Goal: Information Seeking & Learning: Find specific fact

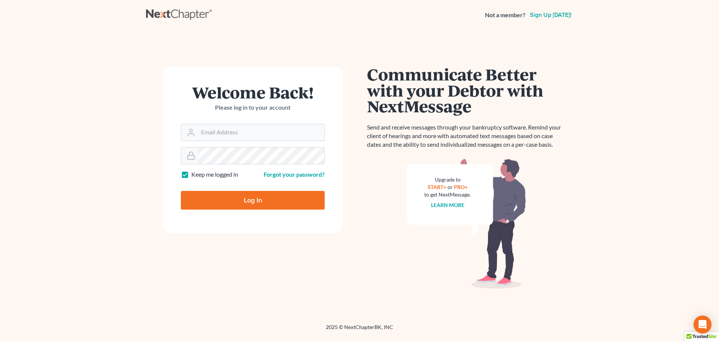
type input "tina@farmerwright.com"
click at [231, 197] on input "Log In" at bounding box center [253, 200] width 144 height 19
type input "Thinking..."
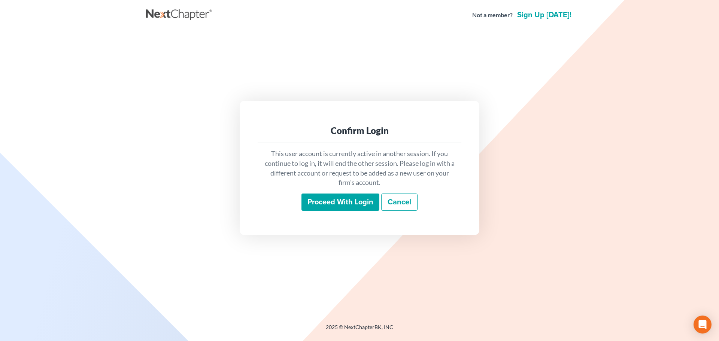
click at [347, 205] on input "Proceed with login" at bounding box center [341, 202] width 78 height 17
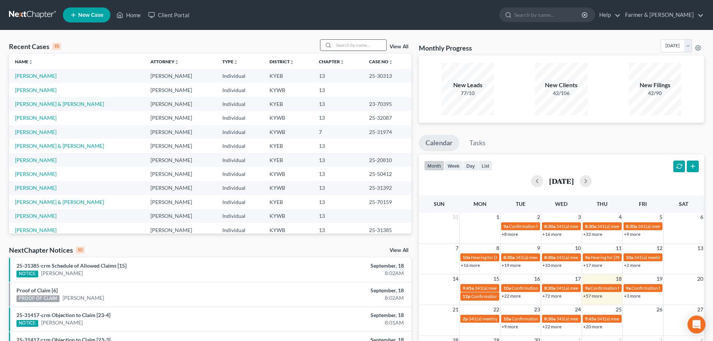
click at [350, 46] on input "search" at bounding box center [360, 45] width 52 height 11
type input "25-10766"
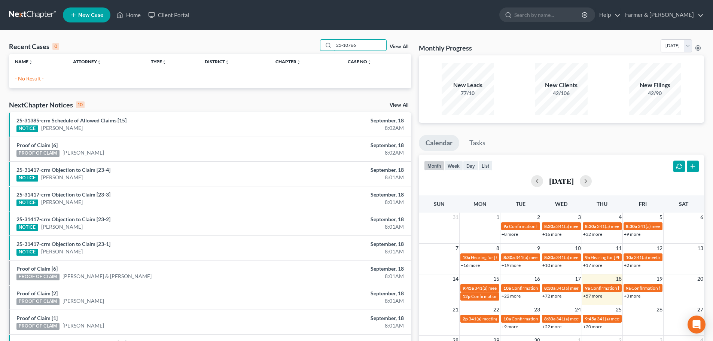
drag, startPoint x: 331, startPoint y: 46, endPoint x: 273, endPoint y: 51, distance: 58.3
click at [274, 51] on div "Recent Cases 0 25-10766 View All" at bounding box center [210, 46] width 403 height 15
drag, startPoint x: 335, startPoint y: 46, endPoint x: 288, endPoint y: 46, distance: 46.8
click at [288, 46] on div "Recent Cases 0 25-10766 View All" at bounding box center [210, 46] width 403 height 15
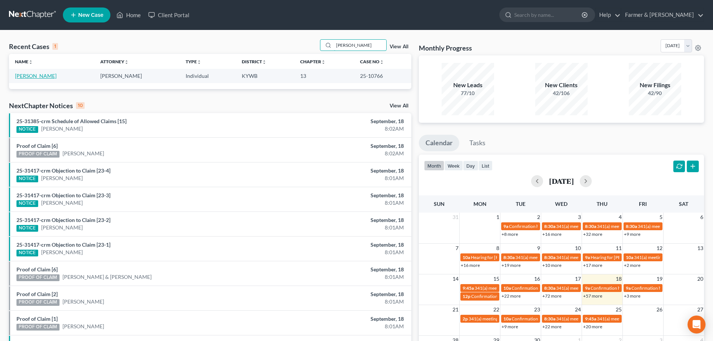
type input "brianna king"
click at [36, 79] on link "King, Brianna" at bounding box center [36, 76] width 42 height 6
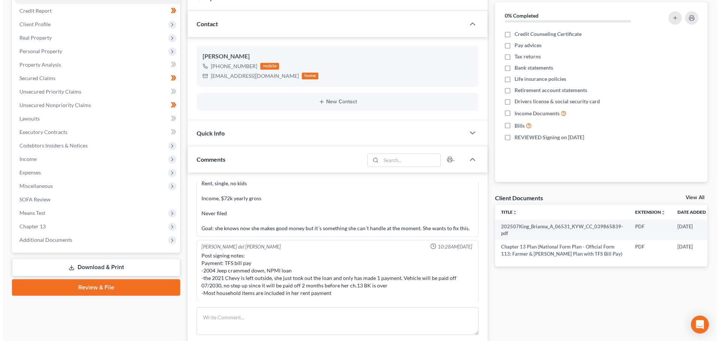
scroll to position [0, 24]
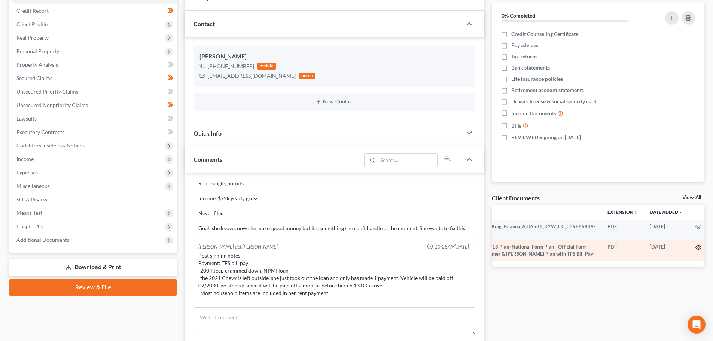
click at [696, 250] on icon "button" at bounding box center [699, 248] width 6 height 6
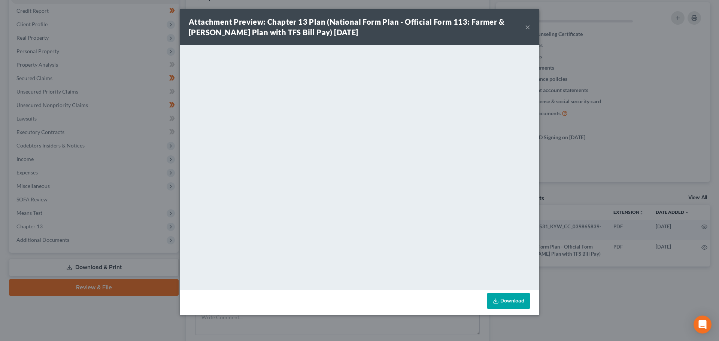
click at [528, 28] on button "×" at bounding box center [527, 26] width 5 height 9
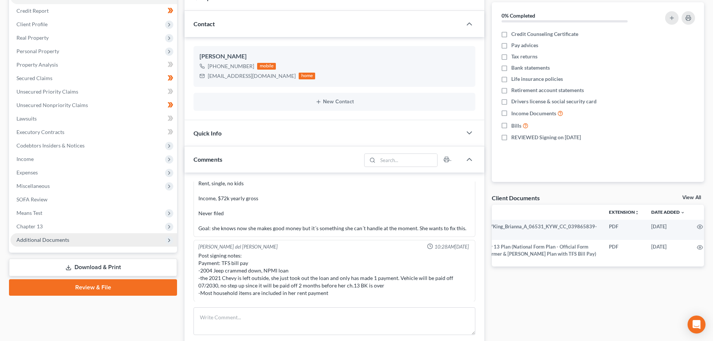
click at [65, 239] on span "Additional Documents" at bounding box center [42, 240] width 53 height 6
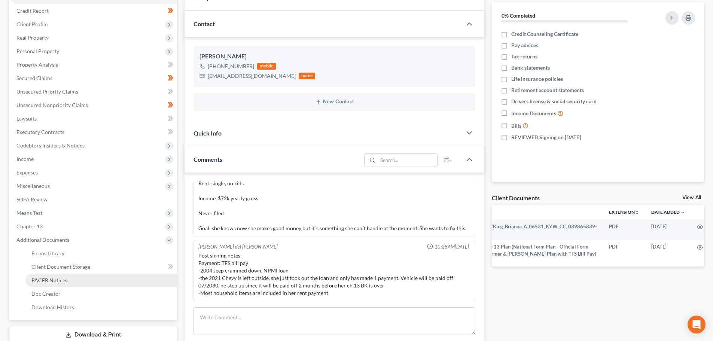
drag, startPoint x: 58, startPoint y: 282, endPoint x: 118, endPoint y: 280, distance: 60.0
click at [58, 282] on span "PACER Notices" at bounding box center [49, 280] width 36 height 6
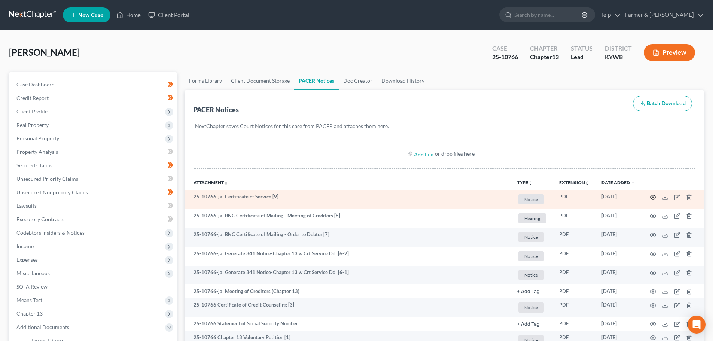
click at [655, 196] on icon "button" at bounding box center [654, 197] width 6 height 6
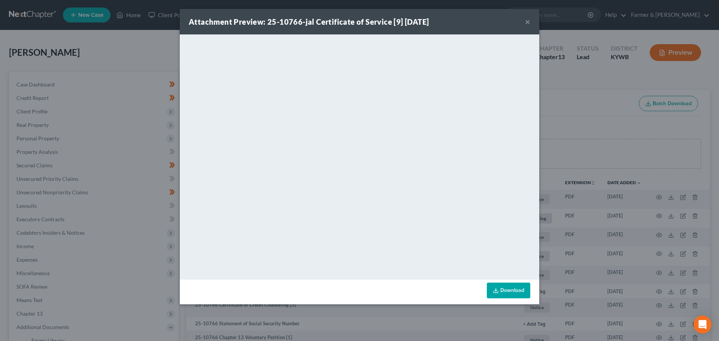
click at [526, 24] on button "×" at bounding box center [527, 21] width 5 height 9
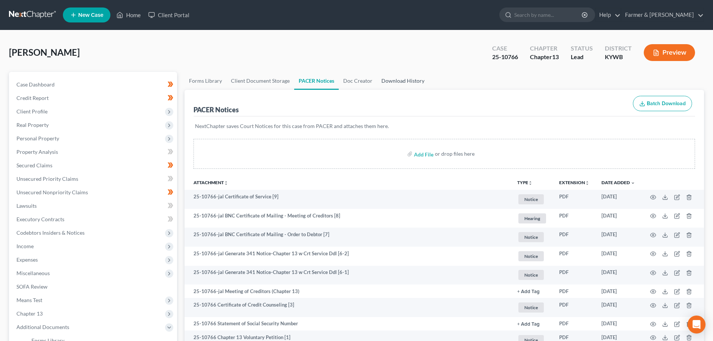
click at [391, 80] on link "Download History" at bounding box center [403, 81] width 52 height 18
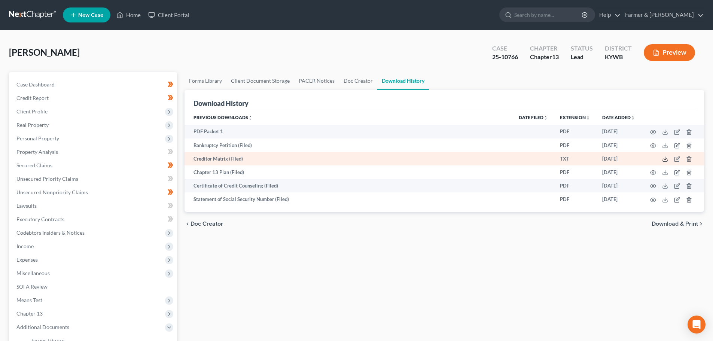
click at [666, 158] on line at bounding box center [666, 158] width 0 height 3
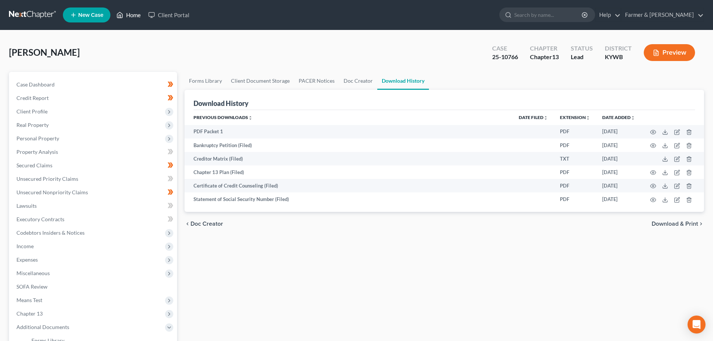
click at [126, 13] on link "Home" at bounding box center [129, 14] width 32 height 13
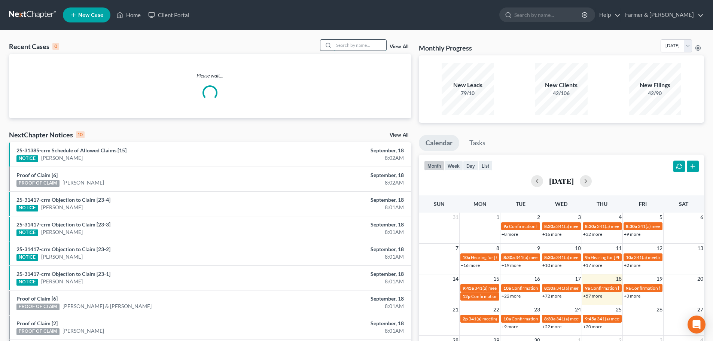
click at [345, 45] on input "search" at bounding box center [360, 45] width 52 height 11
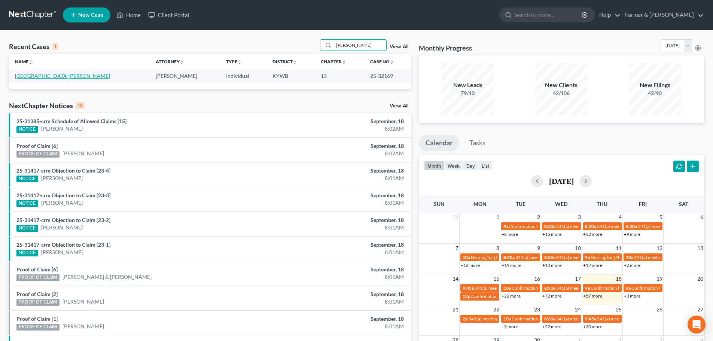
type input "lashonda"
click at [43, 76] on link "Douglas, Lashonda" at bounding box center [62, 76] width 95 height 6
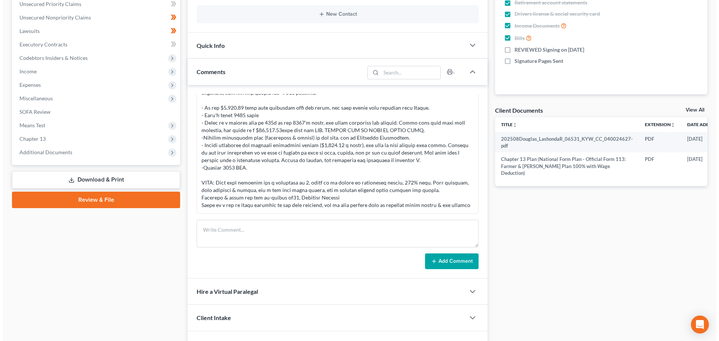
scroll to position [0, 33]
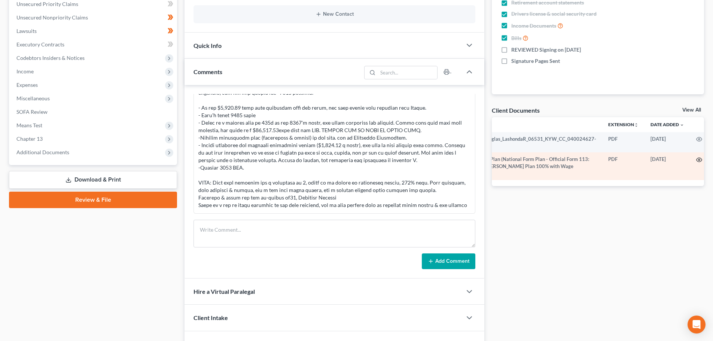
click at [697, 157] on icon "button" at bounding box center [700, 160] width 6 height 6
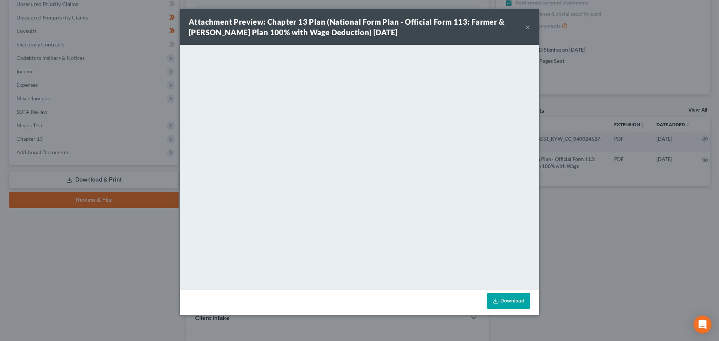
click at [528, 28] on button "×" at bounding box center [527, 26] width 5 height 9
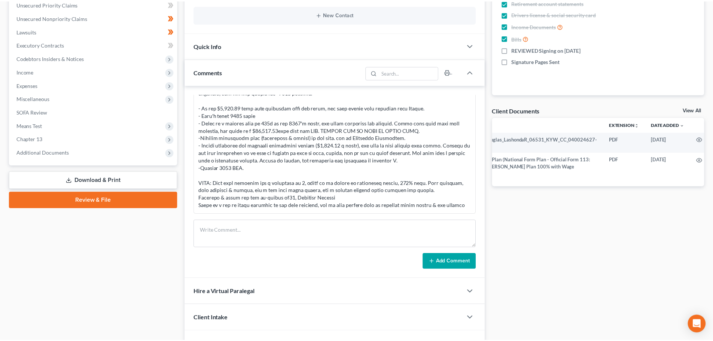
scroll to position [341, 0]
click at [78, 156] on span "Additional Documents" at bounding box center [93, 152] width 167 height 13
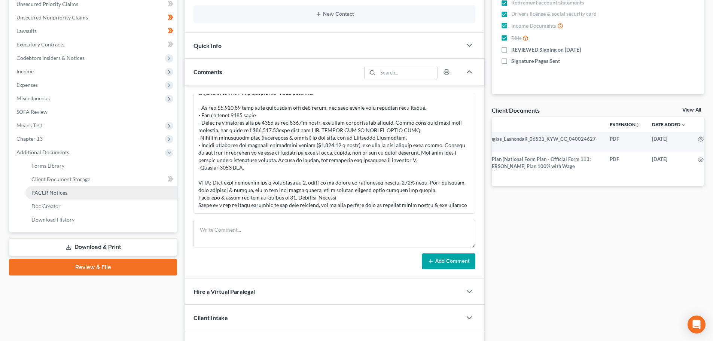
click at [70, 193] on link "PACER Notices" at bounding box center [101, 192] width 152 height 13
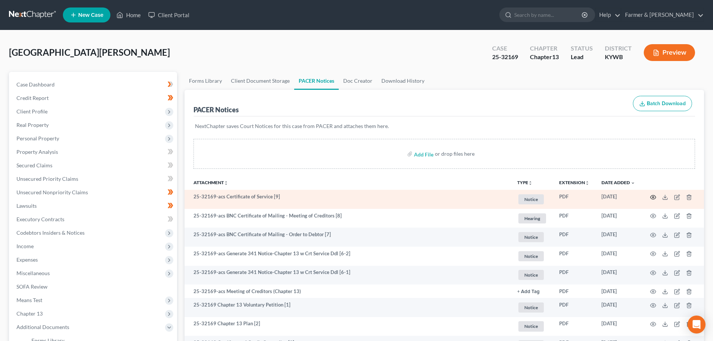
click at [654, 197] on circle "button" at bounding box center [653, 197] width 1 height 1
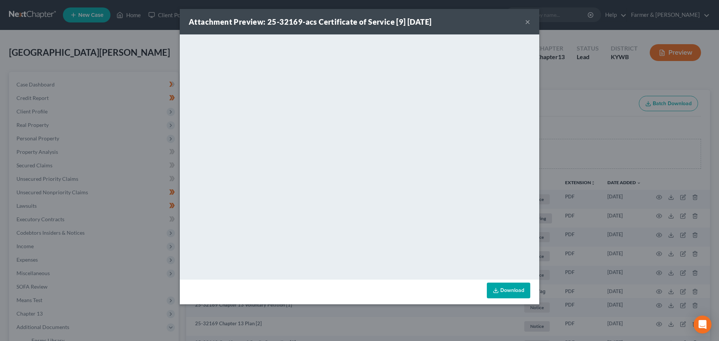
click at [525, 20] on button "×" at bounding box center [527, 21] width 5 height 9
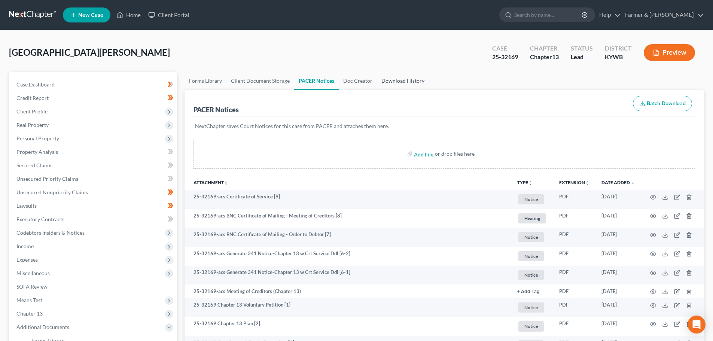
click at [404, 79] on link "Download History" at bounding box center [403, 81] width 52 height 18
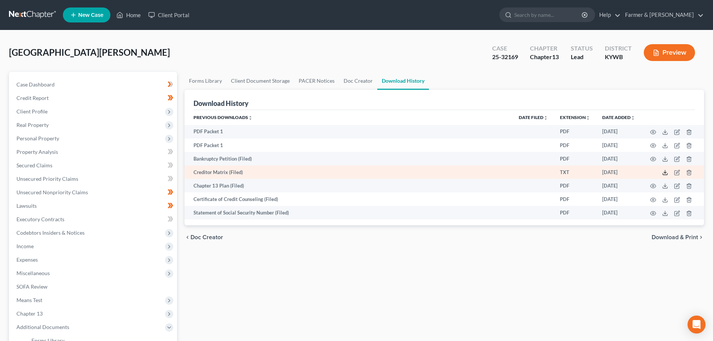
click at [665, 171] on icon at bounding box center [666, 173] width 6 height 6
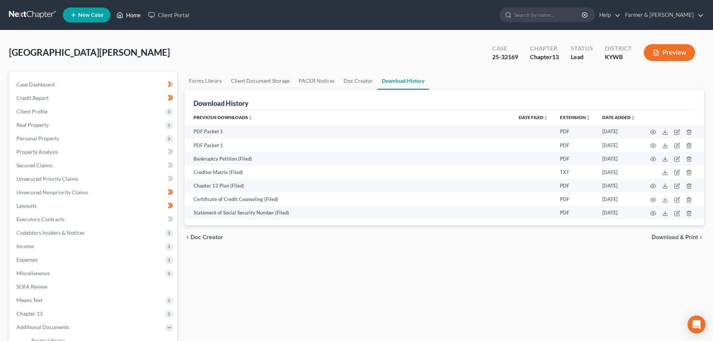
click at [131, 13] on link "Home" at bounding box center [129, 14] width 32 height 13
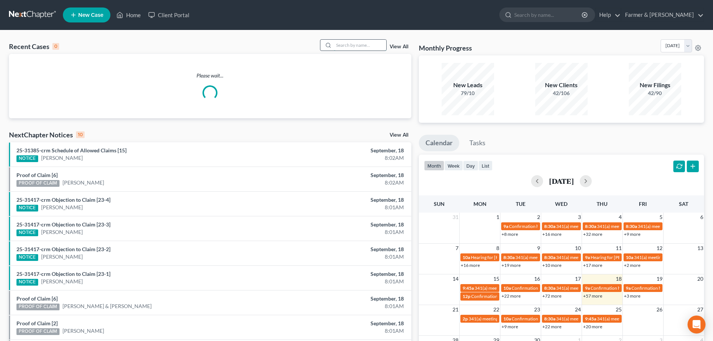
click at [342, 45] on input "search" at bounding box center [360, 45] width 52 height 11
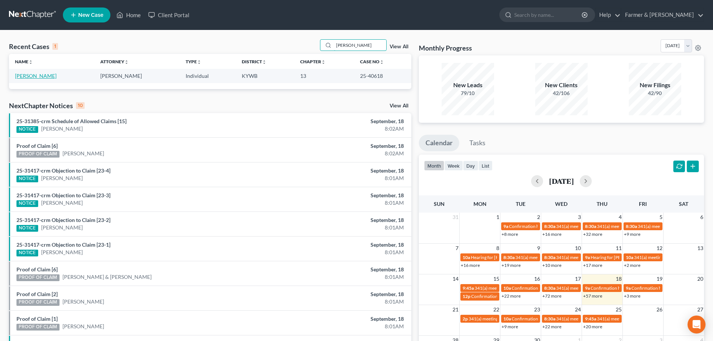
type input "terral"
click at [37, 78] on link "Coon, Terral" at bounding box center [36, 76] width 42 height 6
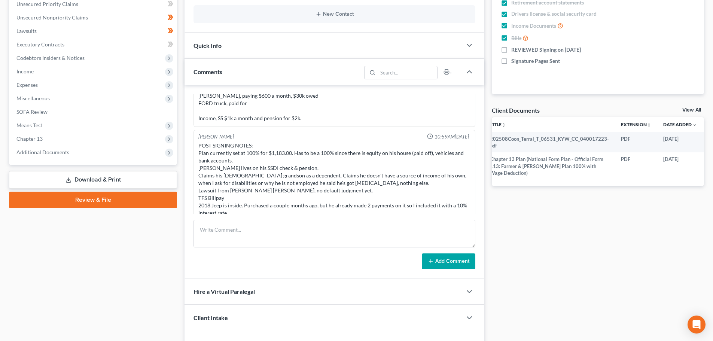
scroll to position [0, 19]
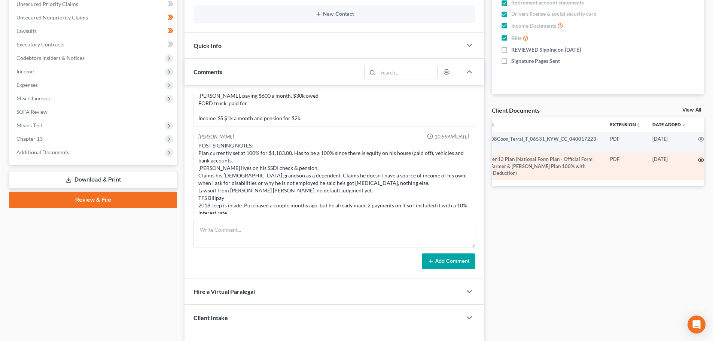
click at [700, 158] on icon "button" at bounding box center [702, 160] width 6 height 4
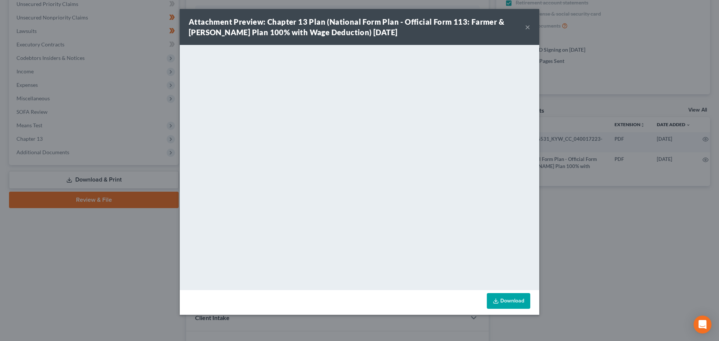
click at [529, 25] on button "×" at bounding box center [527, 26] width 5 height 9
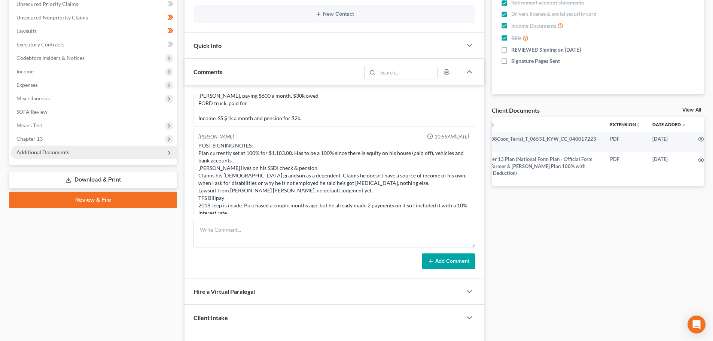
click at [70, 158] on span "Additional Documents" at bounding box center [93, 152] width 167 height 13
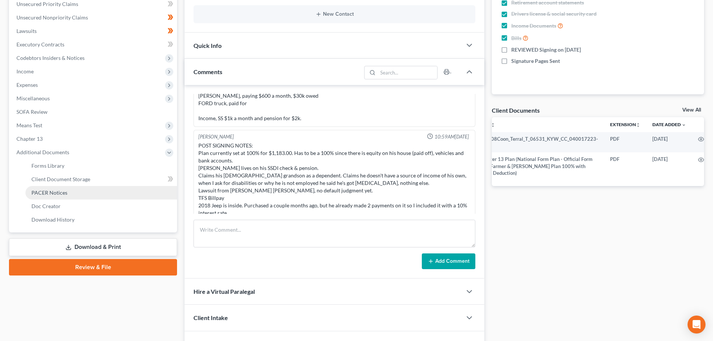
click at [62, 193] on span "PACER Notices" at bounding box center [49, 193] width 36 height 6
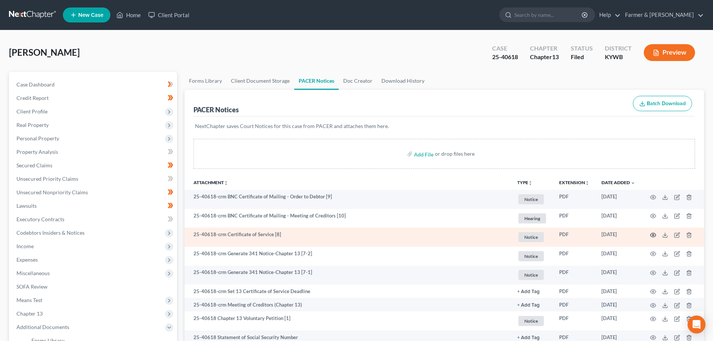
click at [652, 234] on icon "button" at bounding box center [654, 235] width 6 height 4
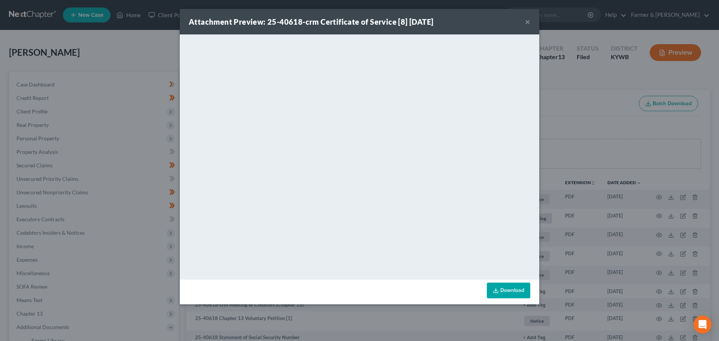
click at [527, 21] on button "×" at bounding box center [527, 21] width 5 height 9
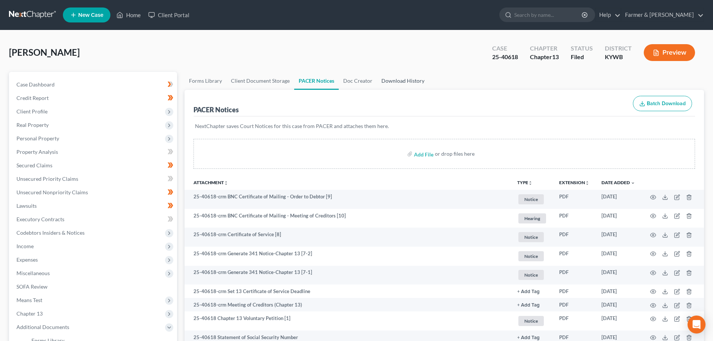
click at [405, 82] on link "Download History" at bounding box center [403, 81] width 52 height 18
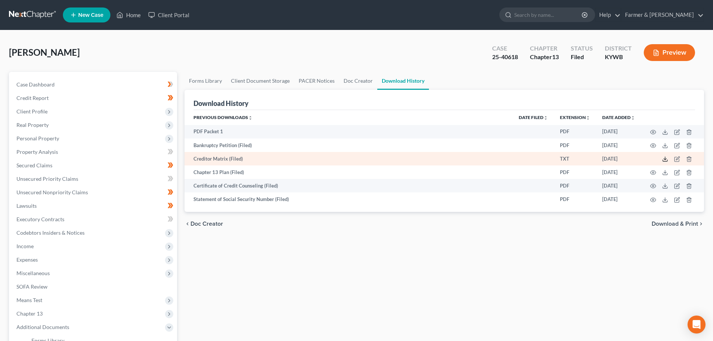
click at [666, 157] on icon at bounding box center [666, 159] width 6 height 6
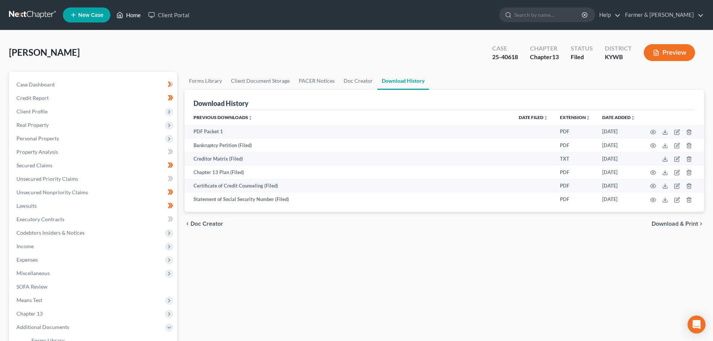
click at [128, 15] on link "Home" at bounding box center [129, 14] width 32 height 13
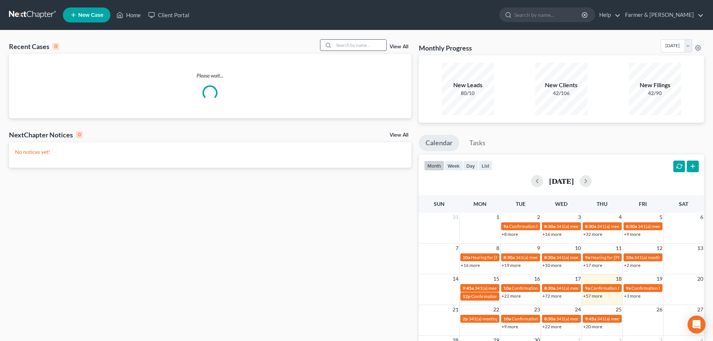
click at [340, 46] on input "search" at bounding box center [360, 45] width 52 height 11
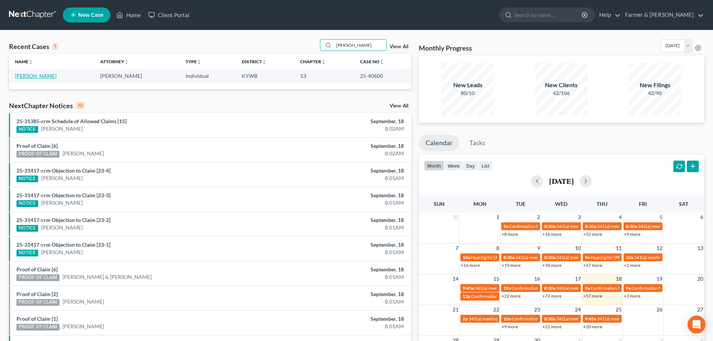
type input "joel hines"
click at [31, 75] on link "Hines, Joel" at bounding box center [36, 76] width 42 height 6
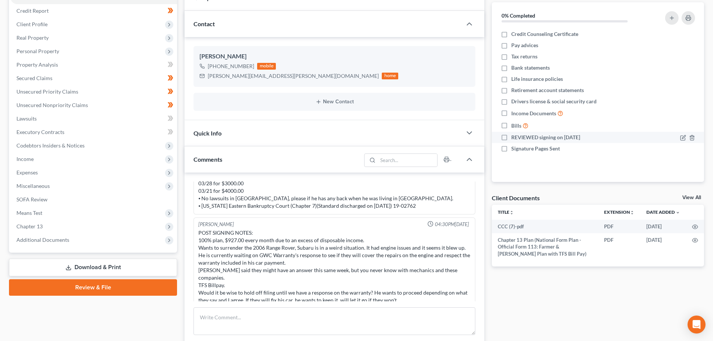
scroll to position [175, 0]
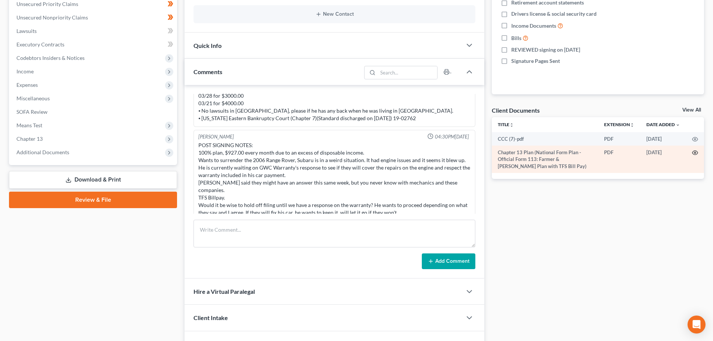
click at [695, 153] on icon "button" at bounding box center [696, 153] width 6 height 6
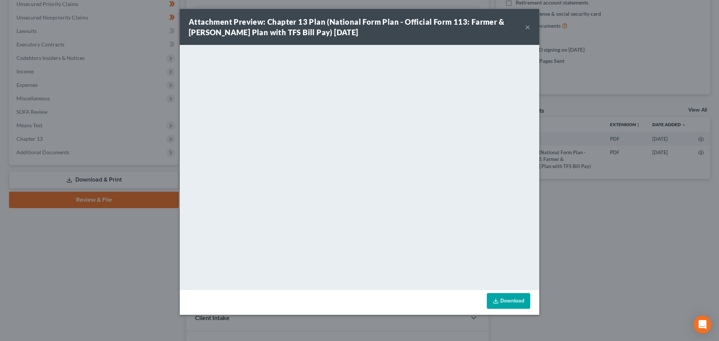
click at [527, 28] on button "×" at bounding box center [527, 26] width 5 height 9
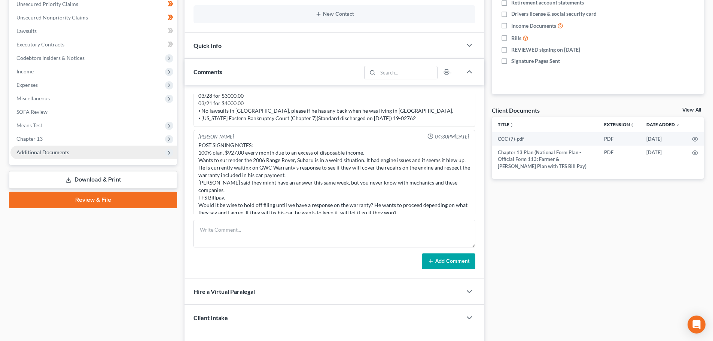
click at [52, 152] on span "Additional Documents" at bounding box center [42, 152] width 53 height 6
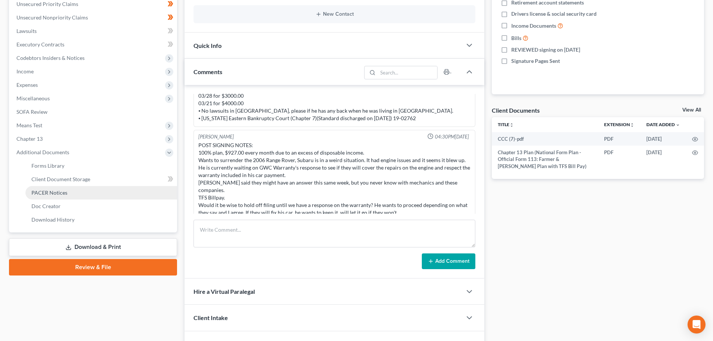
click at [63, 192] on span "PACER Notices" at bounding box center [49, 193] width 36 height 6
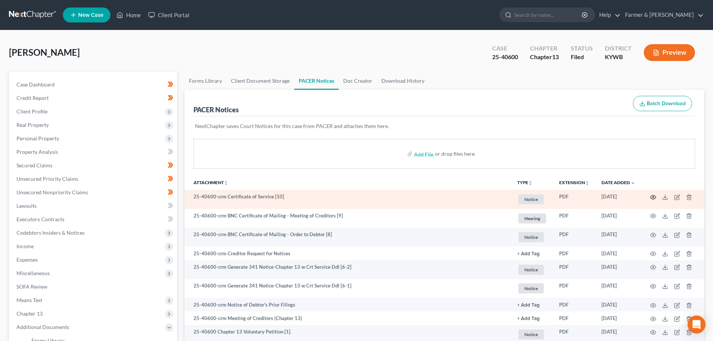
click at [652, 196] on icon "button" at bounding box center [654, 197] width 6 height 4
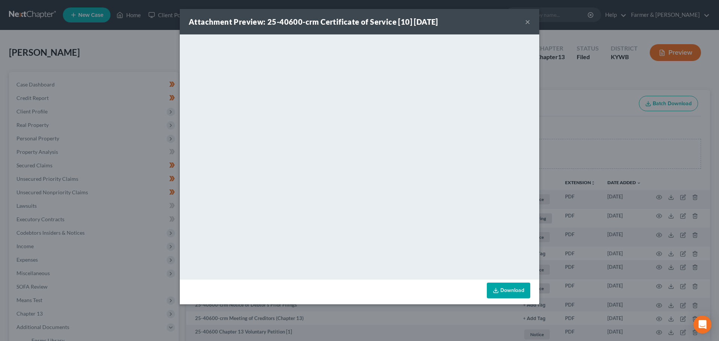
click at [525, 24] on button "×" at bounding box center [527, 21] width 5 height 9
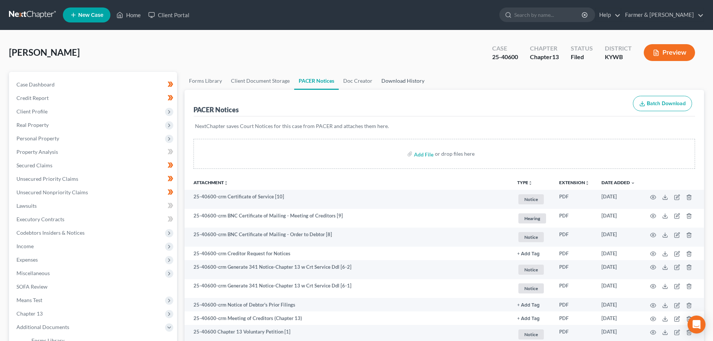
click at [386, 81] on link "Download History" at bounding box center [403, 81] width 52 height 18
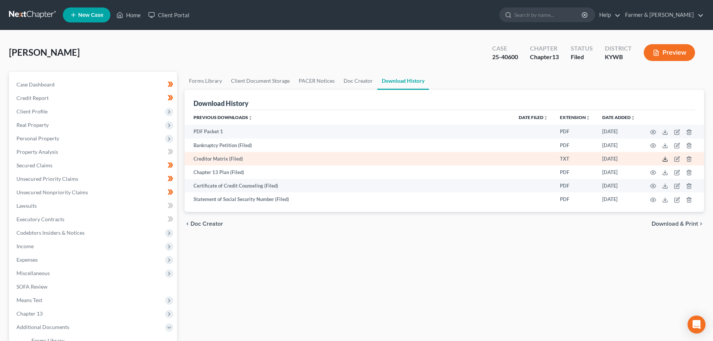
click at [664, 161] on icon at bounding box center [666, 159] width 6 height 6
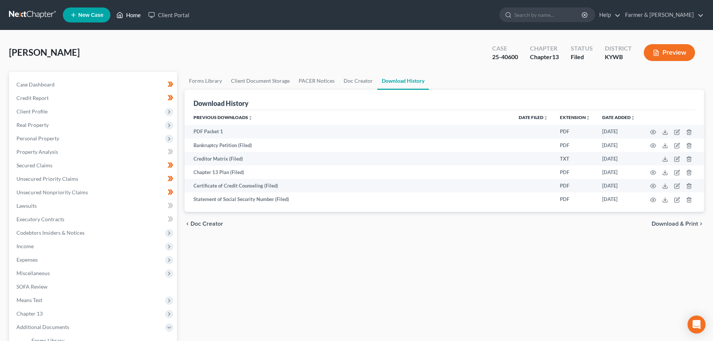
click at [132, 13] on link "Home" at bounding box center [129, 14] width 32 height 13
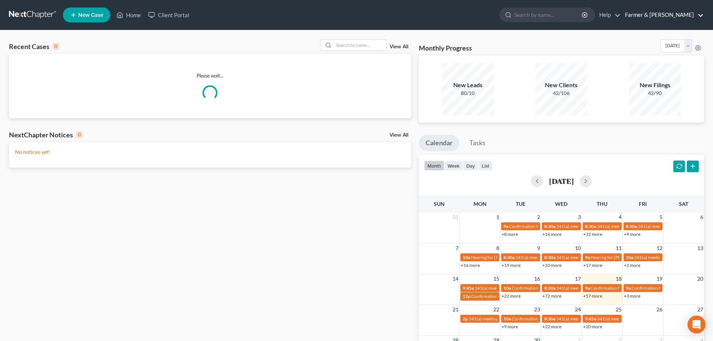
click at [672, 16] on link "Farmer & Wright" at bounding box center [663, 14] width 82 height 13
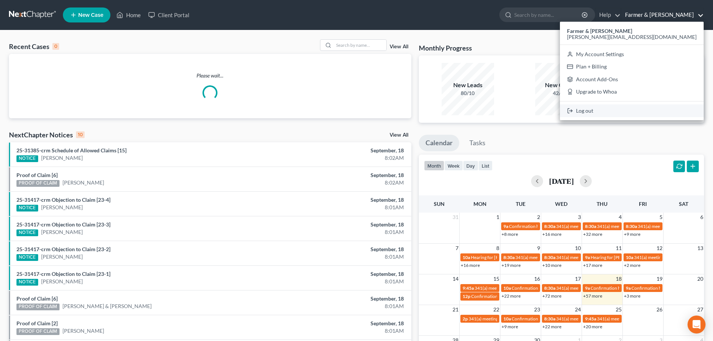
click at [658, 115] on link "Log out" at bounding box center [632, 110] width 144 height 13
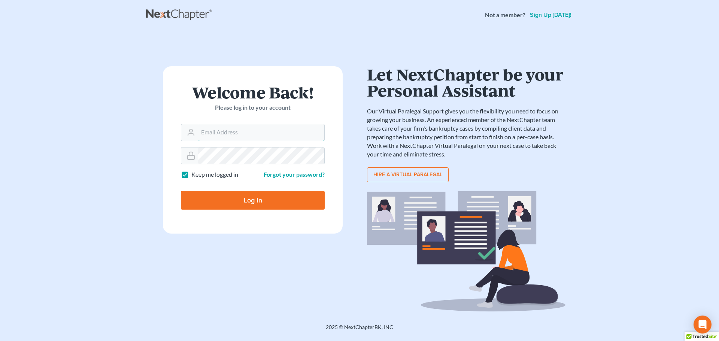
type input "[PERSON_NAME][EMAIL_ADDRESS][DOMAIN_NAME]"
click at [252, 200] on input "Log In" at bounding box center [253, 200] width 144 height 19
type input "Thinking..."
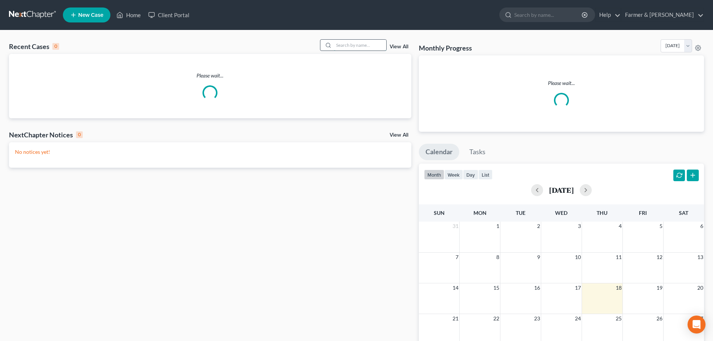
click at [349, 44] on input "search" at bounding box center [360, 45] width 52 height 11
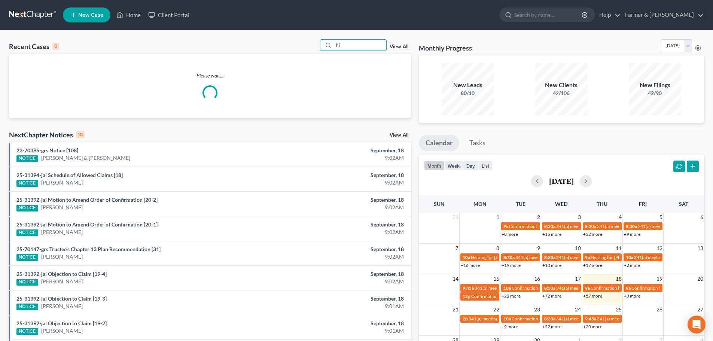
type input "h"
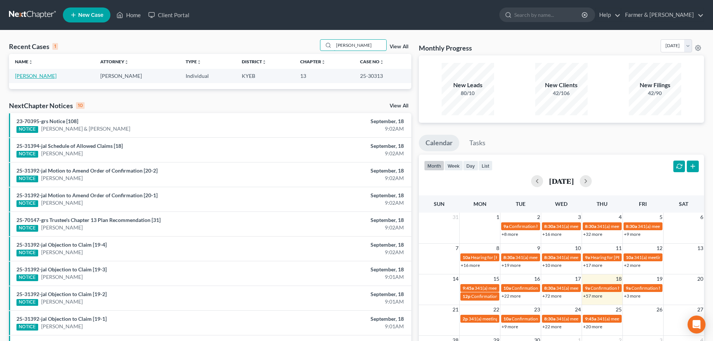
type input "[PERSON_NAME]"
click at [40, 77] on link "Puckett, Shirley" at bounding box center [36, 76] width 42 height 6
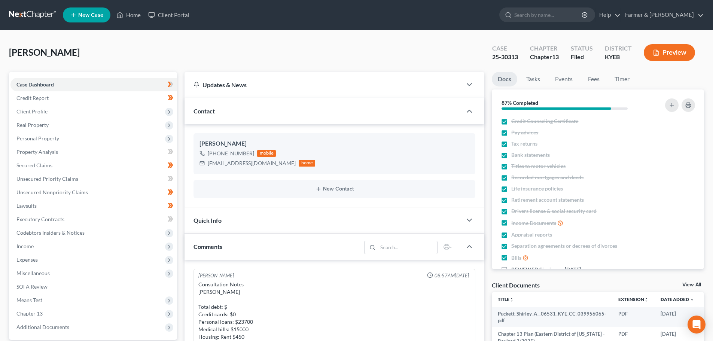
scroll to position [356, 0]
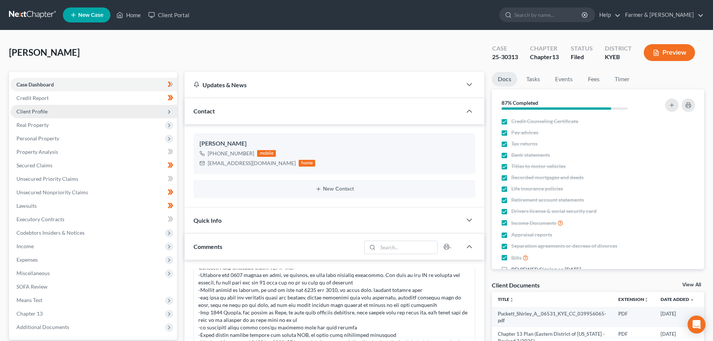
click at [35, 111] on span "Client Profile" at bounding box center [31, 111] width 31 height 6
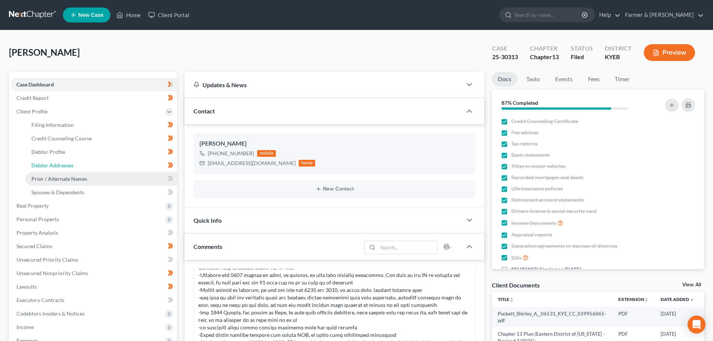
drag, startPoint x: 60, startPoint y: 166, endPoint x: 121, endPoint y: 179, distance: 62.1
click at [60, 166] on span "Debtor Addresses" at bounding box center [52, 165] width 42 height 6
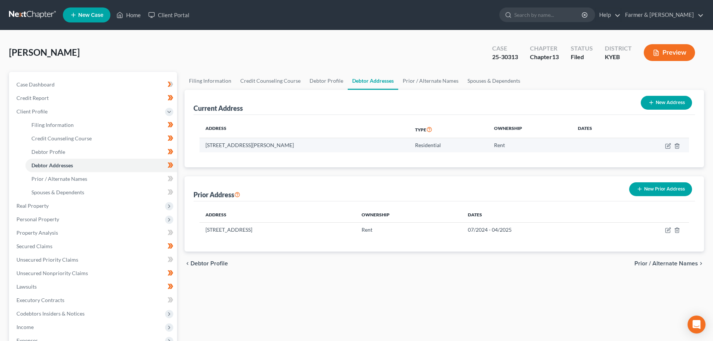
click at [203, 148] on td "65 Nancye Ln, Lot 13, Pleasureville, KY 40057" at bounding box center [305, 145] width 210 height 14
drag, startPoint x: 205, startPoint y: 145, endPoint x: 252, endPoint y: 149, distance: 47.0
click at [252, 149] on td "65 Nancye Ln, Lot 13, Pleasureville, KY 40057" at bounding box center [305, 145] width 210 height 14
copy td "65 Nancye Ln, Lot 13"
drag, startPoint x: 294, startPoint y: 147, endPoint x: 315, endPoint y: 148, distance: 20.6
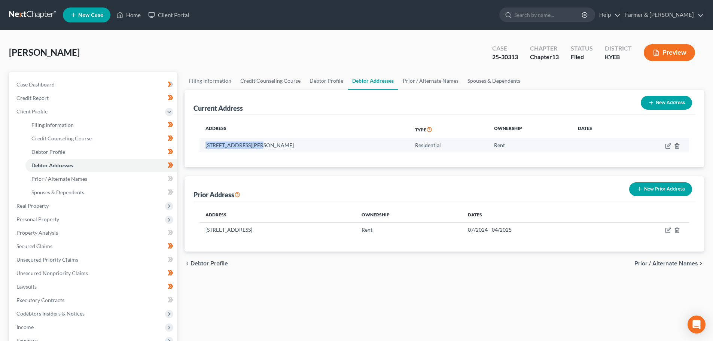
click at [315, 148] on td "65 Nancye Ln, Lot 13, Pleasureville, KY 40057" at bounding box center [305, 145] width 210 height 14
copy td "40057"
